Goal: Information Seeking & Learning: Learn about a topic

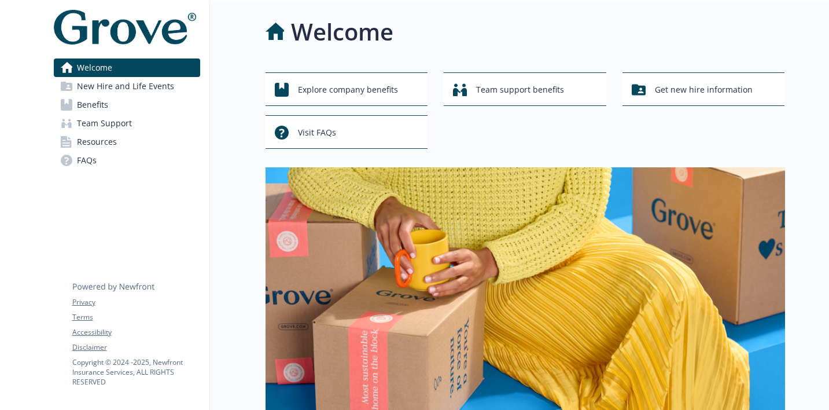
click at [138, 144] on link "Resources" at bounding box center [127, 142] width 146 height 19
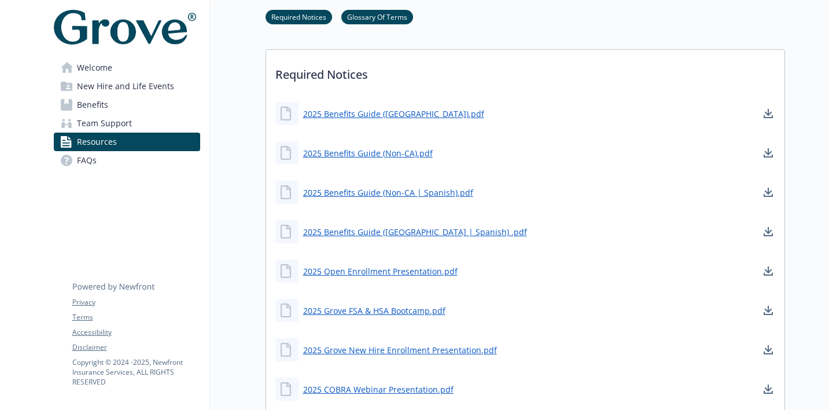
scroll to position [369, 0]
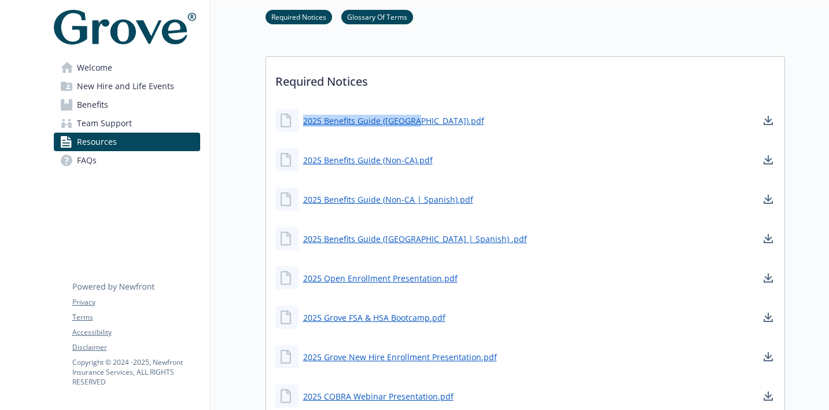
drag, startPoint x: 418, startPoint y: 123, endPoint x: 303, endPoint y: 123, distance: 115.1
click at [303, 123] on div "2025 Benefits Guide ([GEOGRAPHIC_DATA]).pdf" at bounding box center [525, 120] width 518 height 35
copy link "2025 Benefits Guide ([GEOGRAPHIC_DATA]).pdf"
click at [361, 161] on link "2025 Benefits Guide (Non-CA).pdf" at bounding box center [369, 160] width 132 height 14
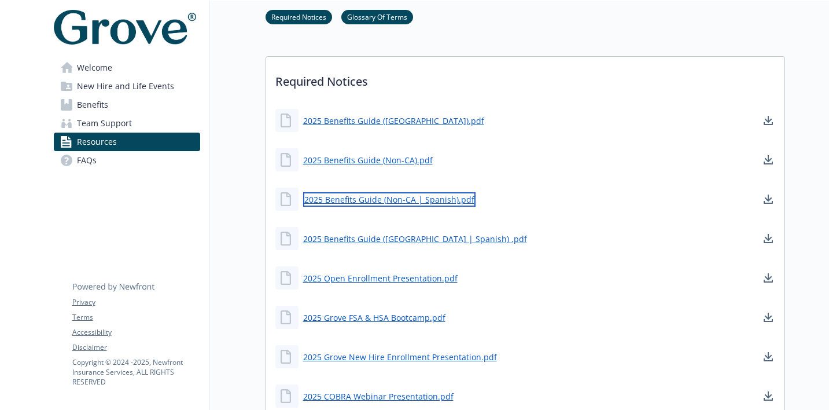
click at [436, 202] on link "2025 Benefits Guide (Non-CA | Spanish).pdf" at bounding box center [389, 199] width 172 height 14
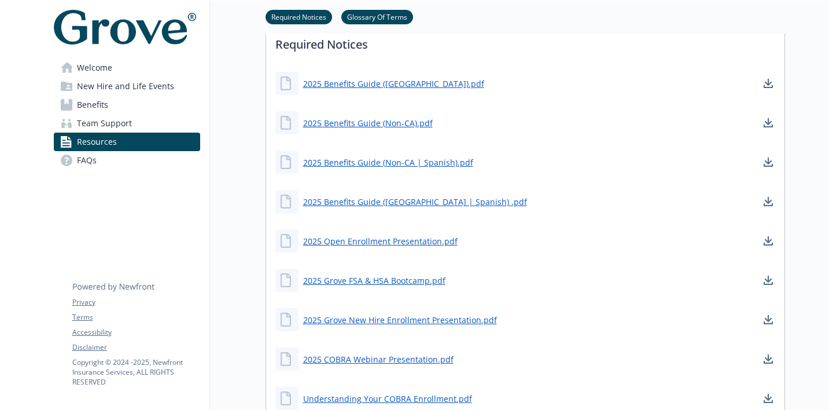
scroll to position [346, 0]
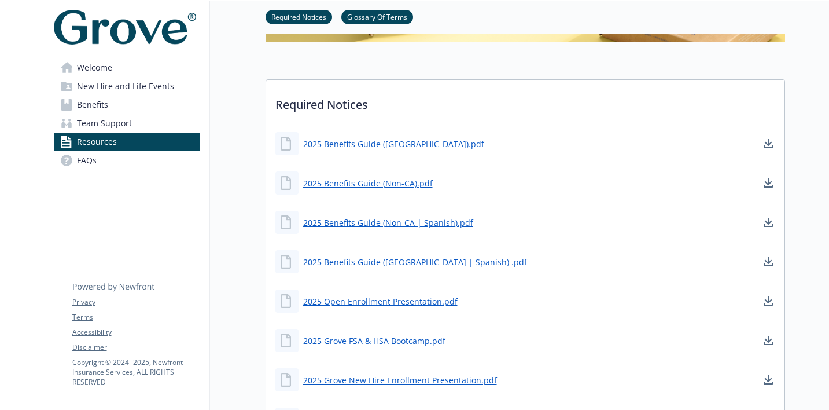
click at [139, 124] on link "Team Support" at bounding box center [127, 123] width 146 height 19
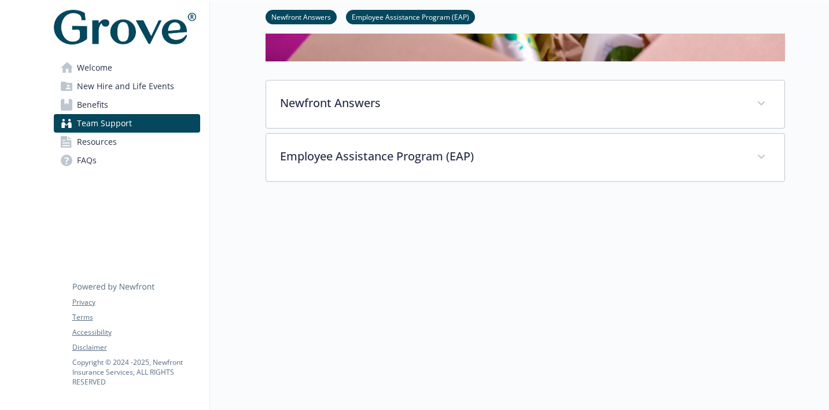
click at [140, 82] on span "New Hire and Life Events" at bounding box center [125, 86] width 97 height 19
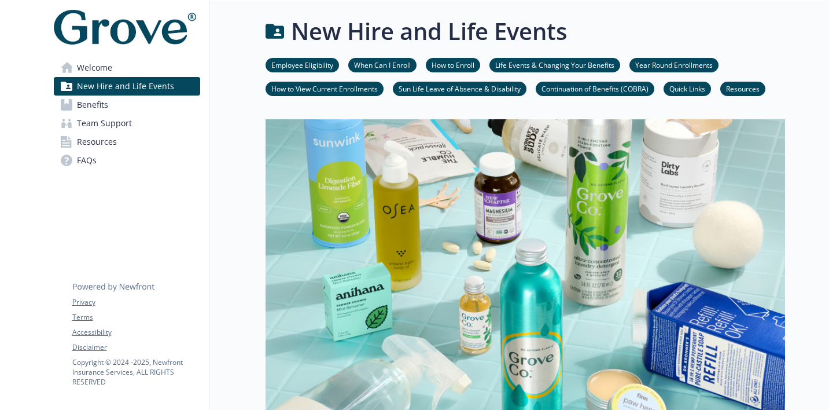
scroll to position [327, 0]
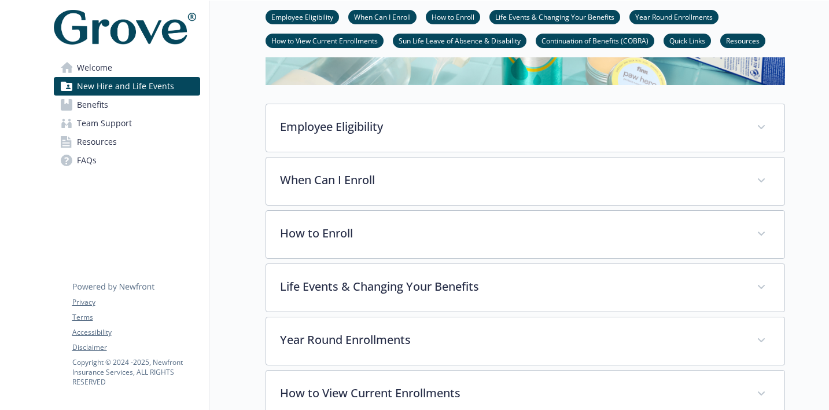
click at [114, 104] on link "Benefits" at bounding box center [127, 104] width 146 height 19
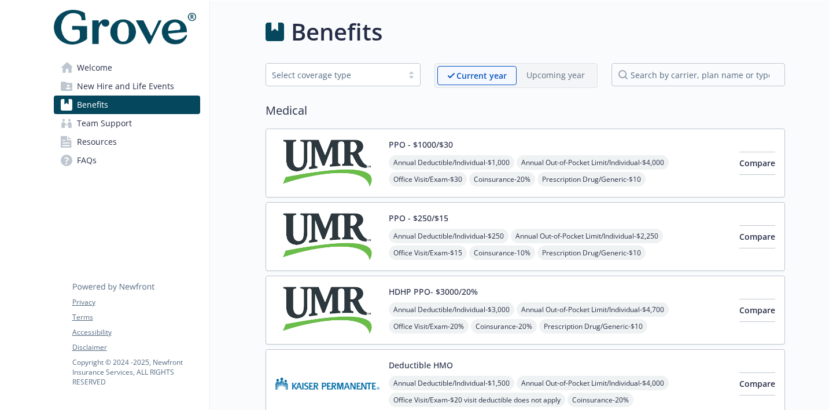
click at [137, 64] on link "Welcome" at bounding box center [127, 67] width 146 height 19
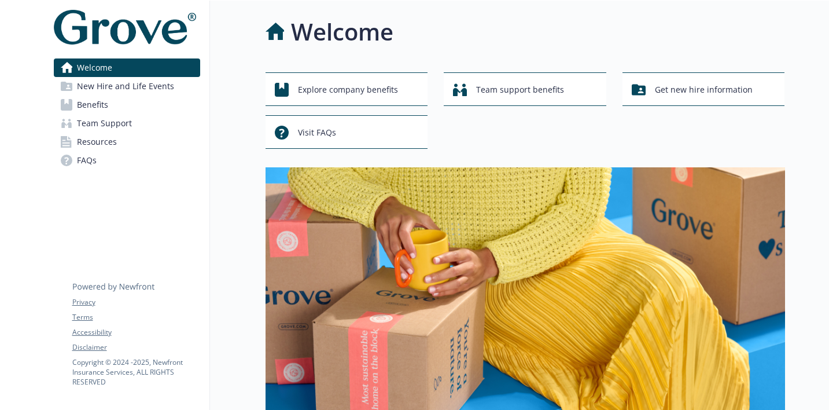
click at [141, 87] on span "New Hire and Life Events" at bounding box center [125, 86] width 97 height 19
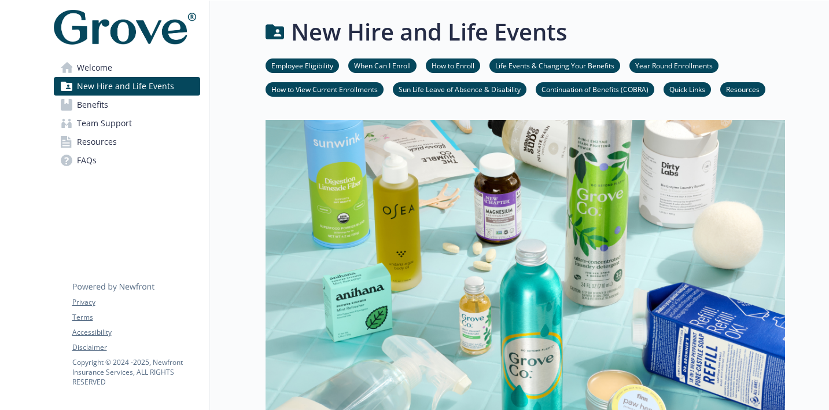
click at [139, 101] on link "Benefits" at bounding box center [127, 104] width 146 height 19
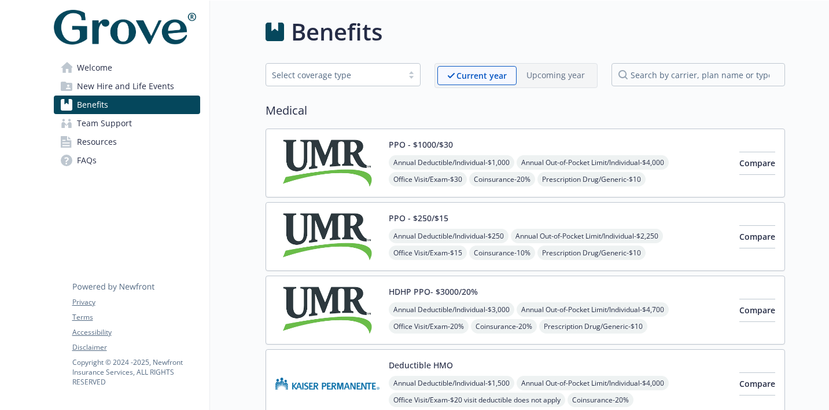
click at [140, 122] on link "Team Support" at bounding box center [127, 123] width 146 height 19
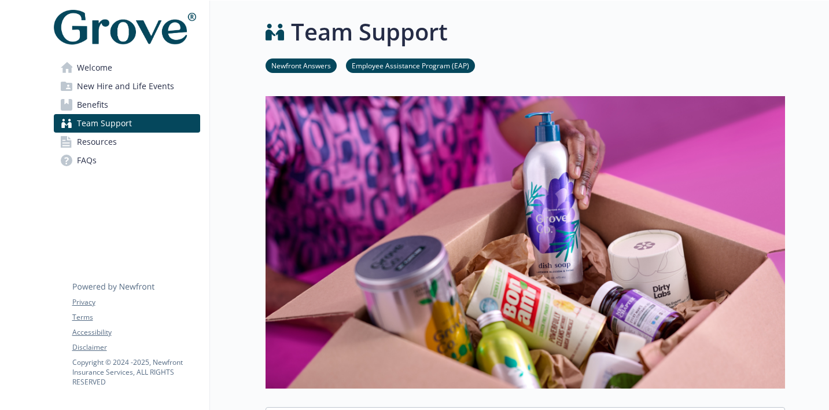
click at [138, 134] on link "Resources" at bounding box center [127, 142] width 146 height 19
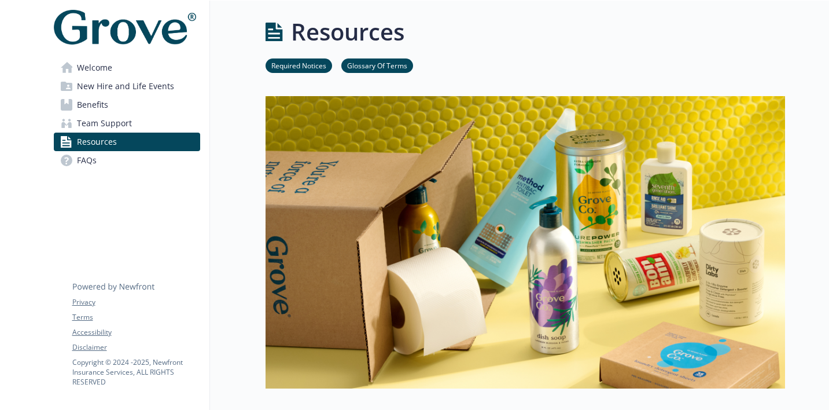
click at [132, 159] on link "FAQs" at bounding box center [127, 160] width 146 height 19
